Goal: Communication & Community: Answer question/provide support

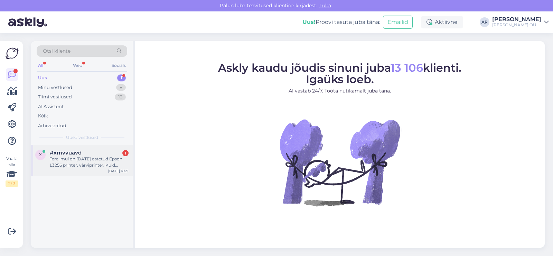
click at [79, 160] on div "Tere, mul on [DATE] ostetud Epson L3256 printer. värviprinter. Kuid kahjuks on …" at bounding box center [89, 162] width 79 height 12
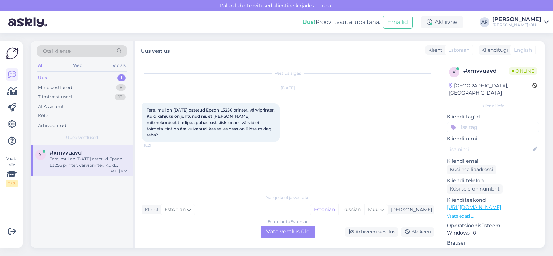
click at [274, 229] on div "Estonian to Estonian Võta vestlus üle" at bounding box center [288, 231] width 55 height 12
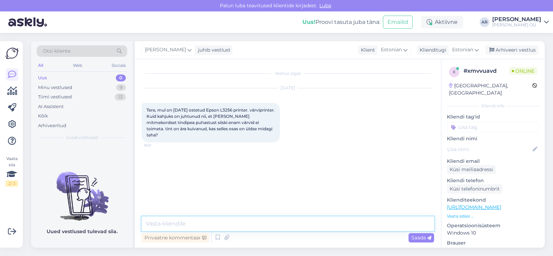
click at [212, 227] on textarea at bounding box center [288, 223] width 293 height 15
type textarea "Tere! See on tehniline"
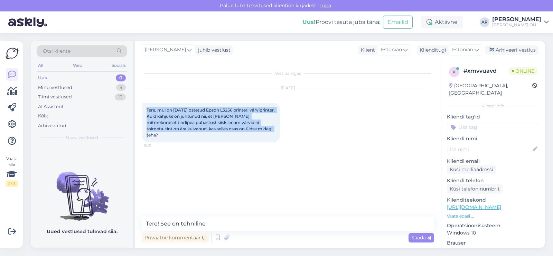
drag, startPoint x: 165, startPoint y: 135, endPoint x: 146, endPoint y: 111, distance: 30.6
click at [146, 111] on div "Tere, mul on [DATE] ostetud Epson L3256 printer. värviprinter. Kuid kahjuks on …" at bounding box center [211, 122] width 138 height 39
copy span "Tere, mul on [DATE] ostetud Epson L3256 printer. värviprinter. Kuid kahjuks on …"
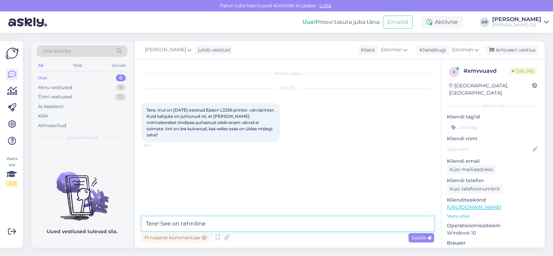
click at [225, 227] on textarea "Tere! See on tehniline" at bounding box center [288, 223] width 293 height 15
paste textarea "Kahjuks on tindiprinterite puhul üsna tavaline, et [PERSON_NAME] seisab pikemal…"
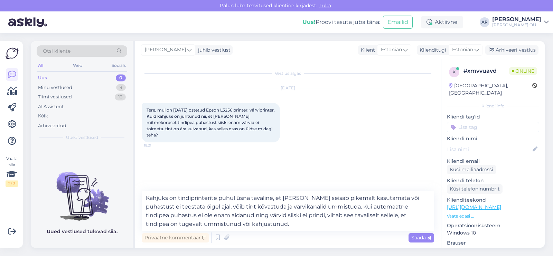
click at [308, 236] on div "Privaatne kommentaar Saada" at bounding box center [288, 237] width 293 height 13
click at [307, 228] on textarea "Kahjuks on tindiprinterite puhul üsna tavaline, et [PERSON_NAME] seisab pikemal…" at bounding box center [288, 211] width 293 height 40
type textarea "Kahjuks on tindiprinterite puhul üsna tavaline, et [PERSON_NAME] seisab pikemal…"
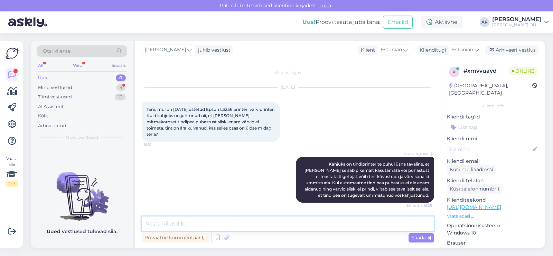
scroll to position [30, 0]
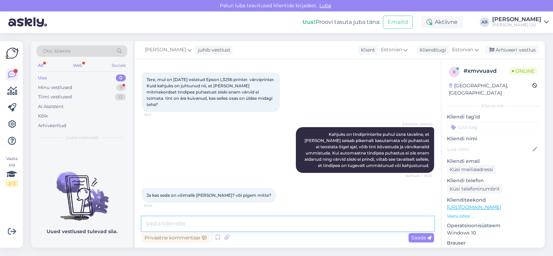
click at [188, 222] on textarea at bounding box center [288, 223] width 293 height 15
click at [204, 223] on textarea "See on juba tehnilineküsimus," at bounding box center [288, 223] width 293 height 15
click at [247, 224] on textarea "See on juba tehniline küsimus," at bounding box center [288, 223] width 293 height 15
type textarea "See on juba tehniline küsimus, ei saa kahjuks aidata."
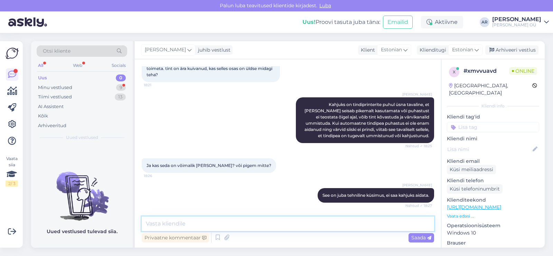
scroll to position [90, 0]
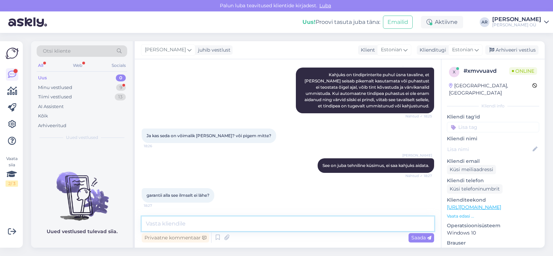
click at [178, 222] on textarea at bounding box center [288, 223] width 293 height 15
drag, startPoint x: 163, startPoint y: 222, endPoint x: 153, endPoint y: 224, distance: 10.5
click at [153, 224] on textarea "Ei lähe kahjuks." at bounding box center [288, 223] width 293 height 15
type textarea "Ei ole kahjuks."
click at [260, 218] on textarea "Ei ole kahjuks." at bounding box center [288, 223] width 293 height 15
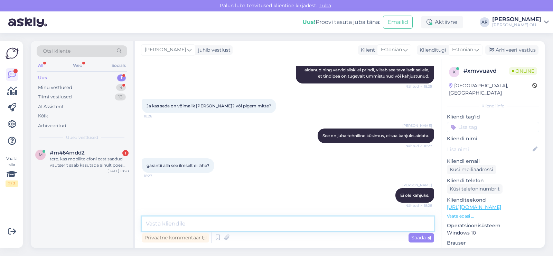
scroll to position [149, 0]
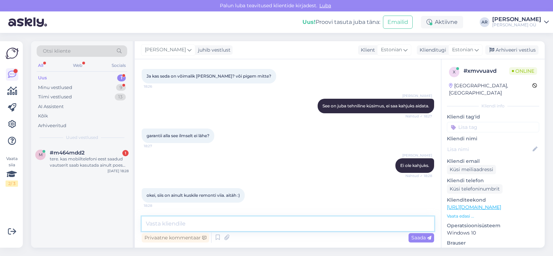
click at [193, 221] on textarea at bounding box center [288, 223] width 293 height 15
type textarea "p"
type textarea "Palun!"
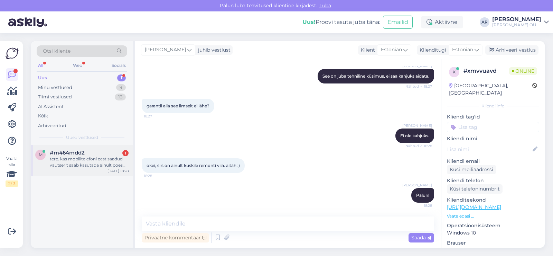
click at [126, 156] on div "tere. kas mobiiltelefoni eest saadud vautserit saab kasutada ainult poes kohape…" at bounding box center [89, 162] width 79 height 12
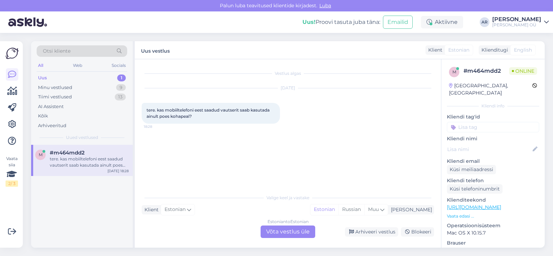
click at [266, 233] on div "Estonian to Estonian Võta vestlus üle" at bounding box center [288, 231] width 55 height 12
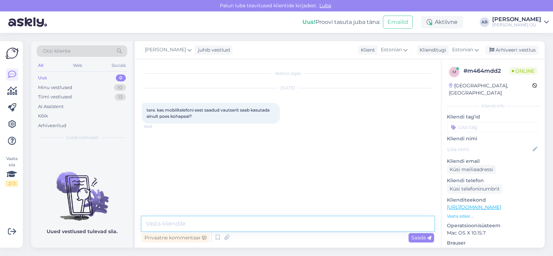
click at [255, 223] on textarea at bounding box center [288, 223] width 293 height 15
type textarea "Tere! [GEOGRAPHIC_DATA]"
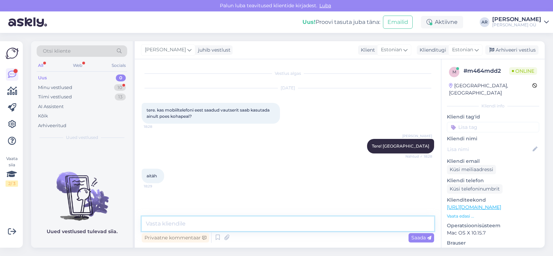
click at [175, 217] on textarea at bounding box center [288, 223] width 293 height 15
type textarea "Pakun"
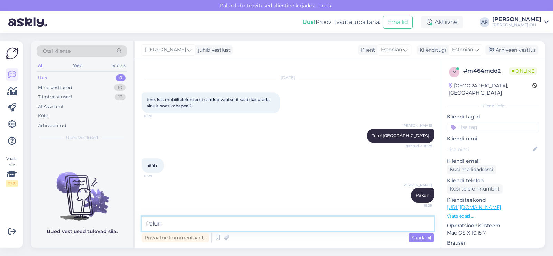
type textarea "Palun!"
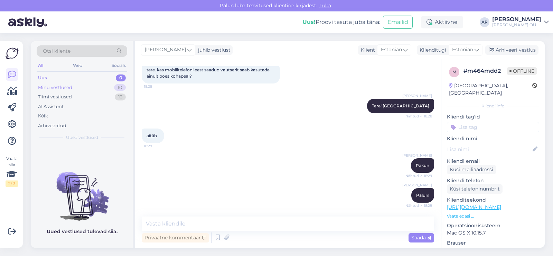
click at [104, 86] on div "Minu vestlused 10" at bounding box center [82, 88] width 91 height 10
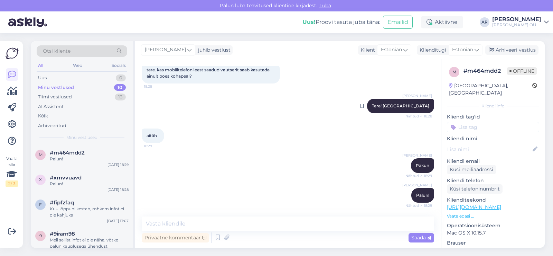
click at [407, 100] on div "[PERSON_NAME] Tere! jah Nähtud ✓ 18:28" at bounding box center [400, 106] width 67 height 15
click at [520, 44] on div "[PERSON_NAME] juhib vestlust Klient [DEMOGRAPHIC_DATA] Klienditugi [DEMOGRAPHIC…" at bounding box center [340, 50] width 410 height 18
click at [518, 49] on div "Arhiveeri vestlus" at bounding box center [512, 49] width 53 height 9
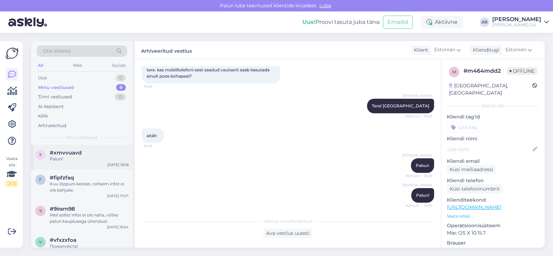
click at [108, 156] on div "Palun!" at bounding box center [89, 159] width 79 height 6
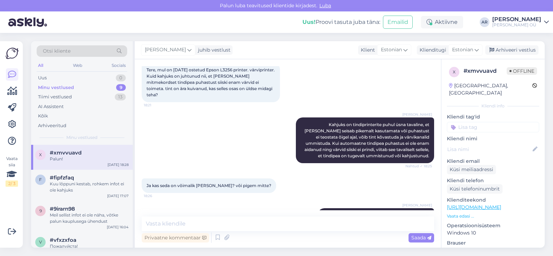
scroll to position [179, 0]
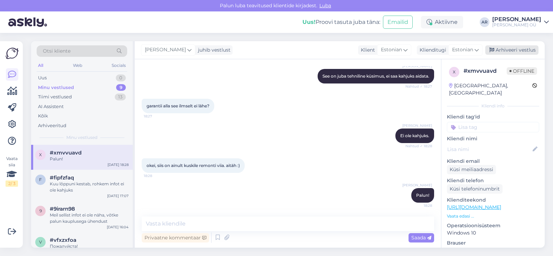
click at [499, 48] on div "Arhiveeri vestlus" at bounding box center [512, 49] width 53 height 9
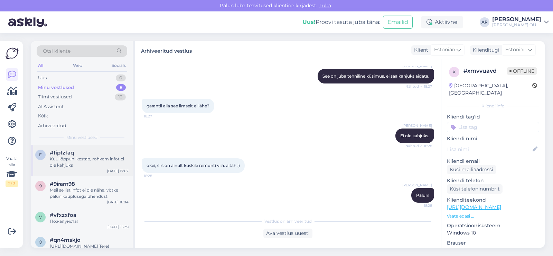
click at [83, 163] on div "Kuu lõppuni kestab, rohkem infot ei ole kahjuks" at bounding box center [89, 162] width 79 height 12
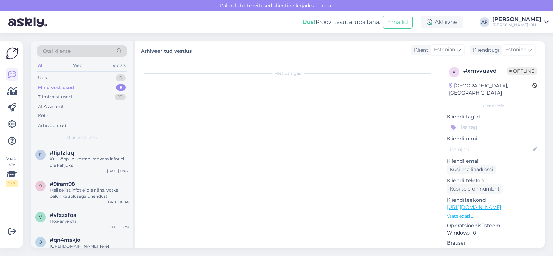
scroll to position [129, 0]
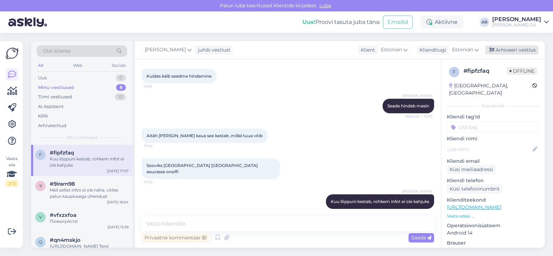
click at [518, 45] on div "Arhiveeri vestlus" at bounding box center [512, 49] width 53 height 9
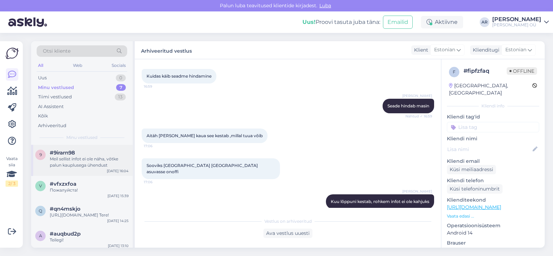
click at [109, 171] on div "[DATE] 16:04" at bounding box center [118, 170] width 22 height 5
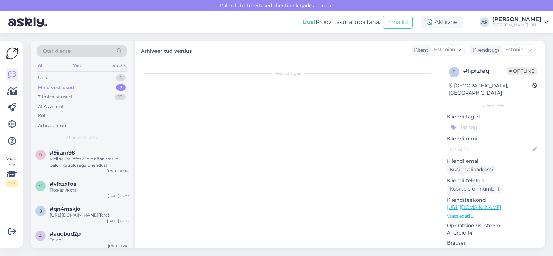
scroll to position [169, 0]
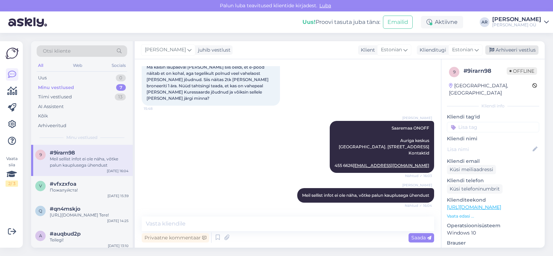
click at [509, 52] on div "Arhiveeri vestlus" at bounding box center [512, 49] width 53 height 9
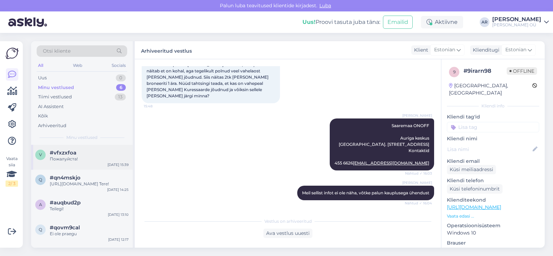
click at [92, 163] on div "v #vfxzxfoa Пожалуйста! [DATE] 15:39" at bounding box center [82, 157] width 102 height 25
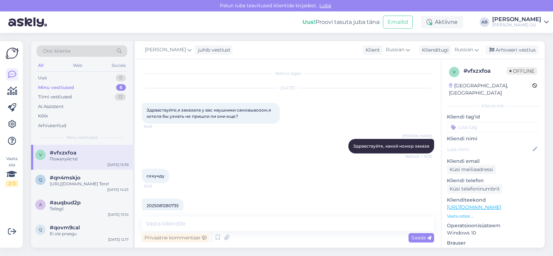
scroll to position [159, 0]
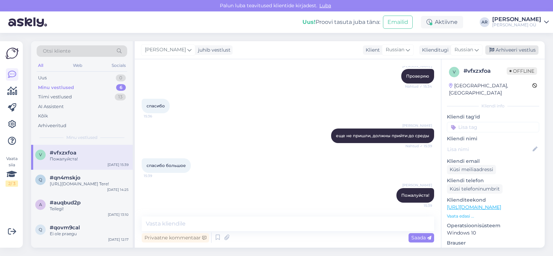
click at [497, 46] on div "Arhiveeri vestlus" at bounding box center [512, 49] width 53 height 9
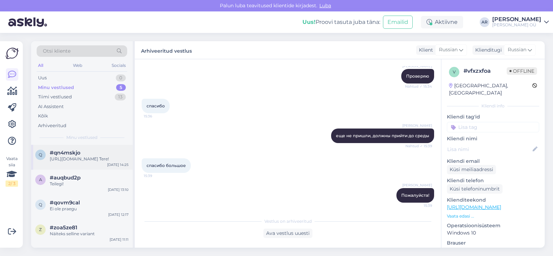
click at [104, 155] on div "#qn4mskjo" at bounding box center [89, 152] width 79 height 6
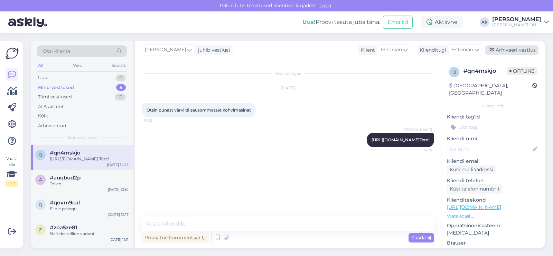
click at [523, 51] on div "Arhiveeri vestlus" at bounding box center [512, 49] width 53 height 9
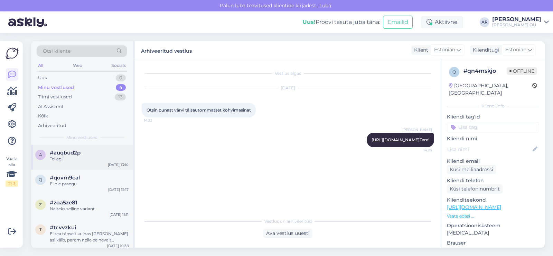
click at [67, 165] on div "a #auqbud2p Teilegi! [DATE] 13:10" at bounding box center [82, 157] width 102 height 25
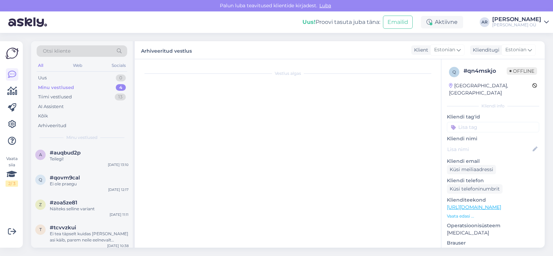
scroll to position [500, 0]
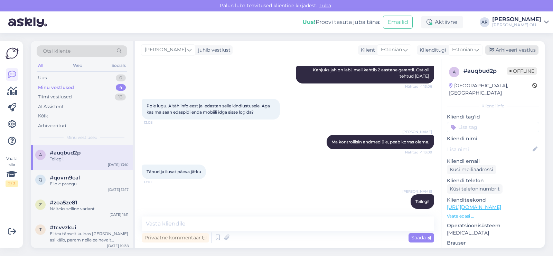
click at [500, 47] on div "Arhiveeri vestlus" at bounding box center [512, 49] width 53 height 9
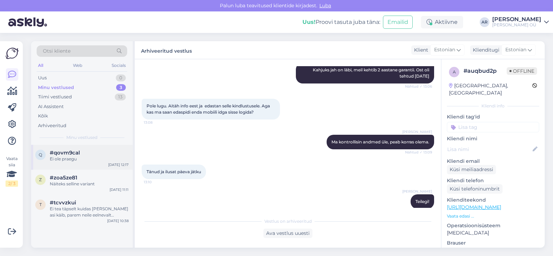
click at [114, 156] on div "Ei ole praegu" at bounding box center [89, 159] width 79 height 6
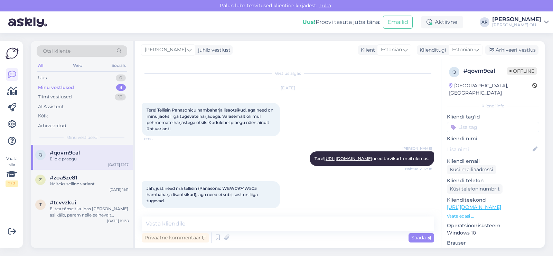
scroll to position [221, 0]
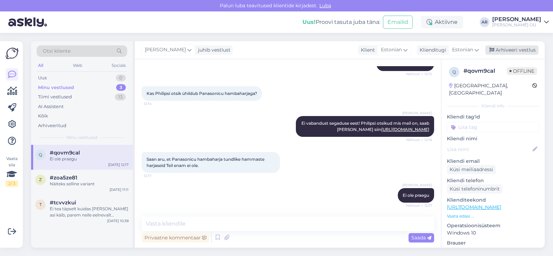
click at [491, 49] on icon at bounding box center [492, 50] width 5 height 5
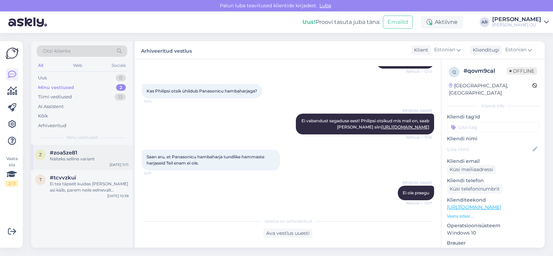
click at [65, 156] on div "Näiteks selline variant" at bounding box center [89, 159] width 79 height 6
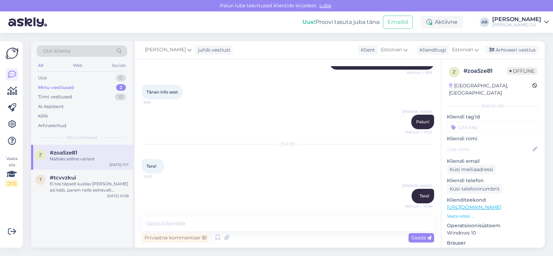
scroll to position [336, 0]
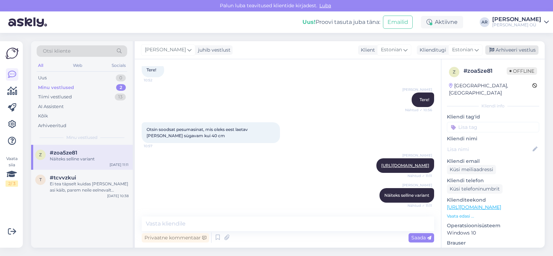
click at [510, 49] on div "Arhiveeri vestlus" at bounding box center [512, 49] width 53 height 9
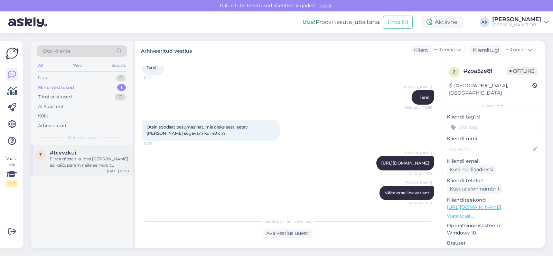
click at [49, 154] on div "t #tcvvzkui Ei tea täpselt kuidas [PERSON_NAME] asi käib, parem neile eelnevalt…" at bounding box center [81, 158] width 93 height 19
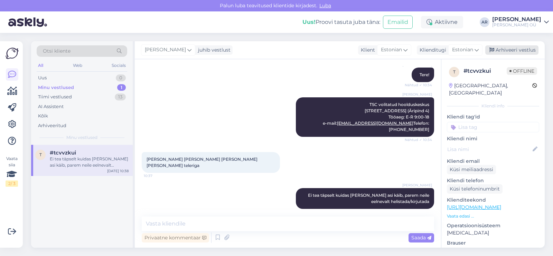
click at [531, 50] on div "Arhiveeri vestlus" at bounding box center [512, 49] width 53 height 9
